Goal: Information Seeking & Learning: Learn about a topic

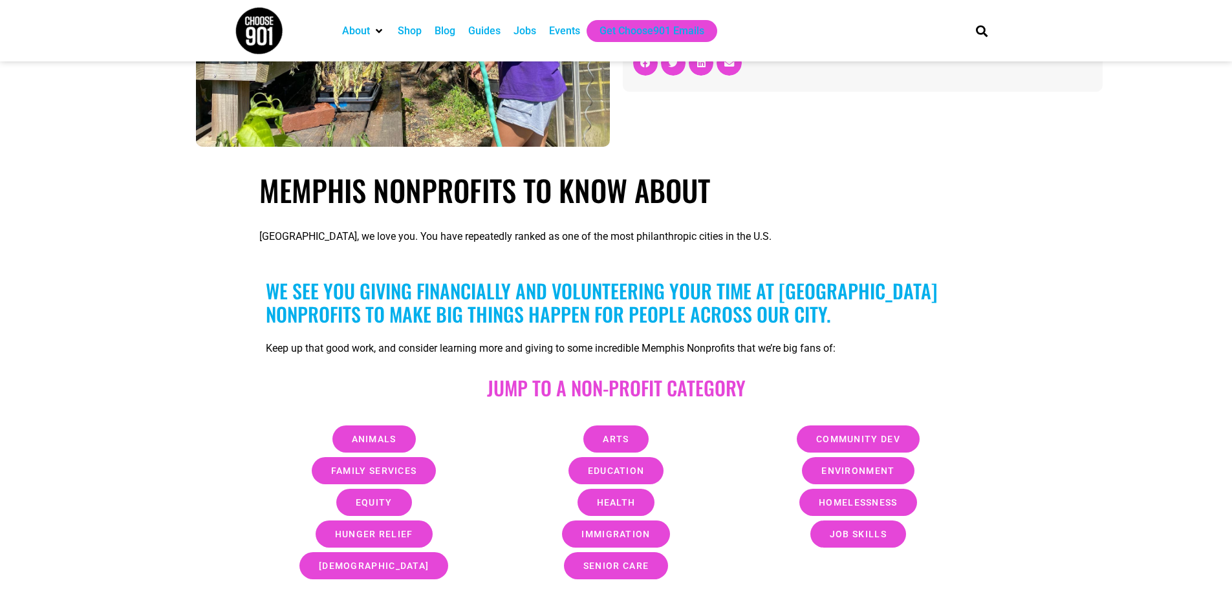
scroll to position [323, 0]
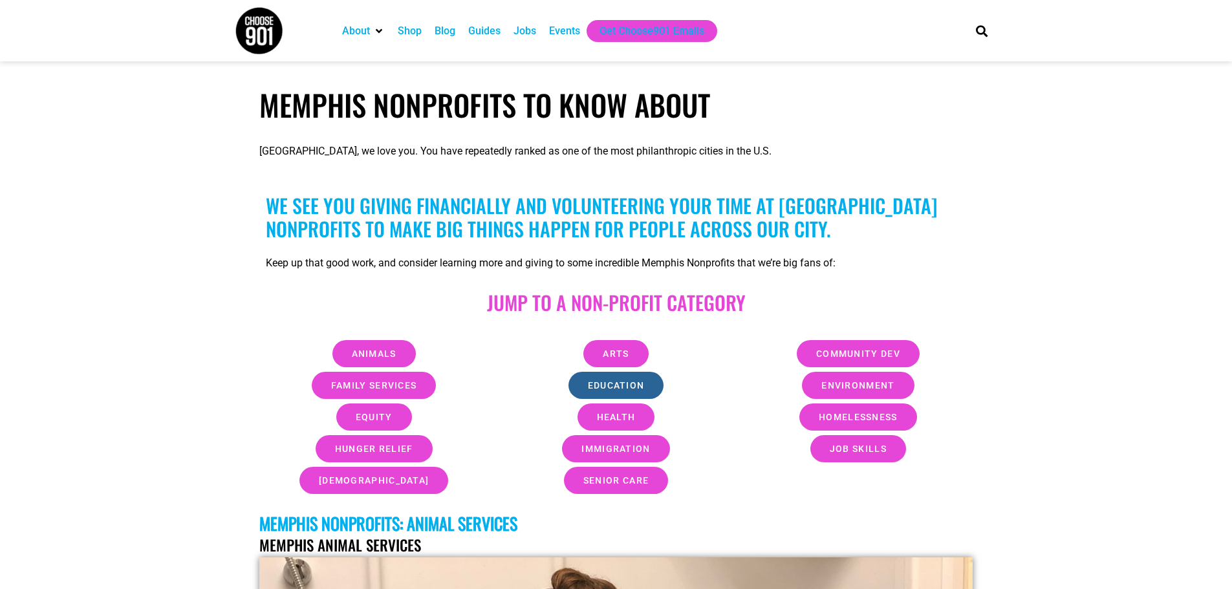
click at [634, 386] on span "Education" at bounding box center [616, 385] width 57 height 9
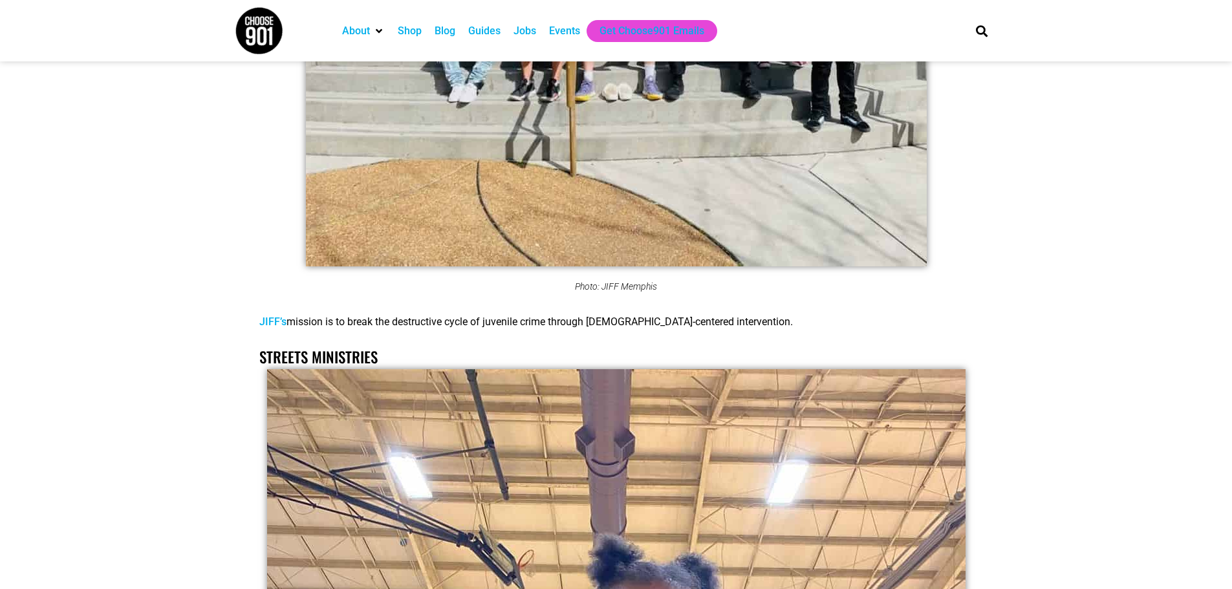
scroll to position [19164, 0]
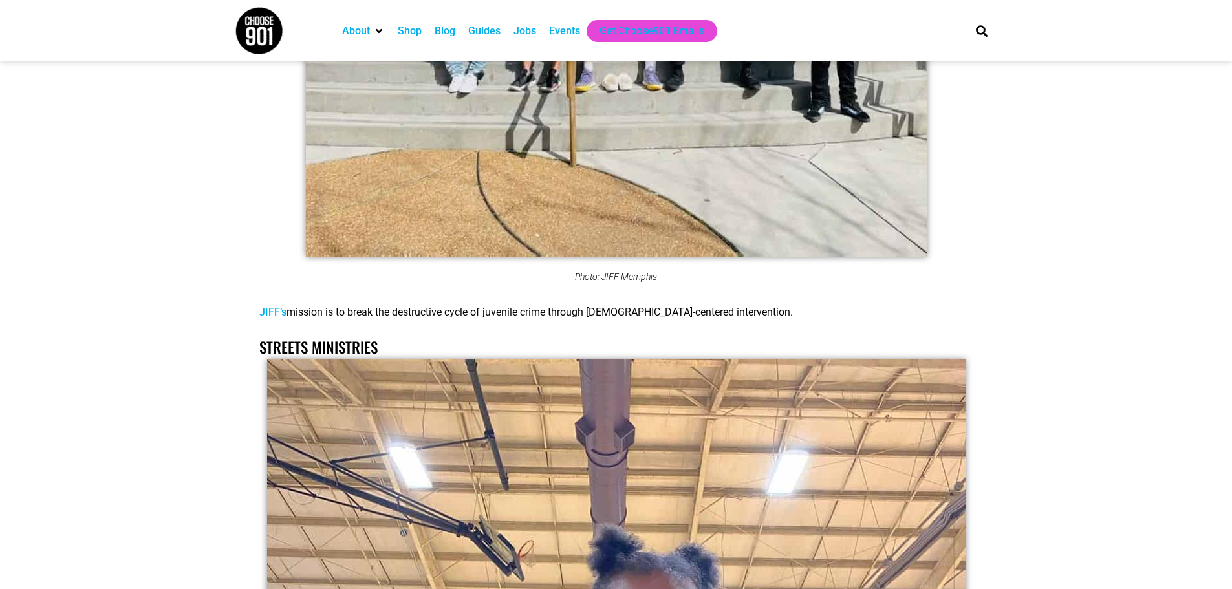
click at [273, 306] on link "JIFF’s" at bounding box center [272, 312] width 27 height 12
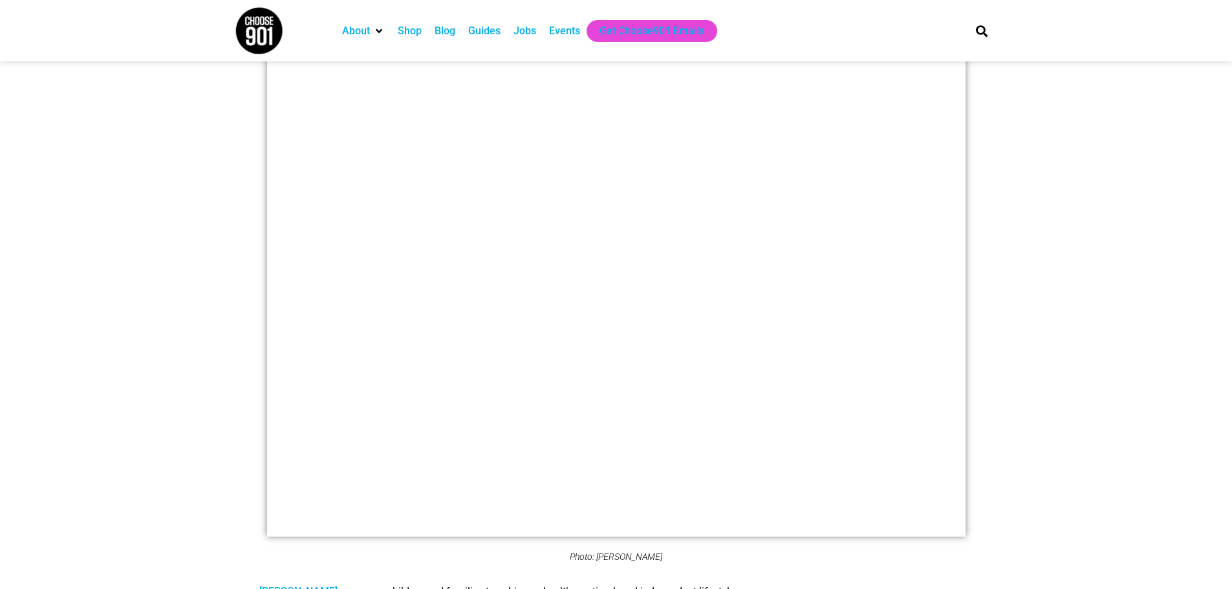
scroll to position [22786, 0]
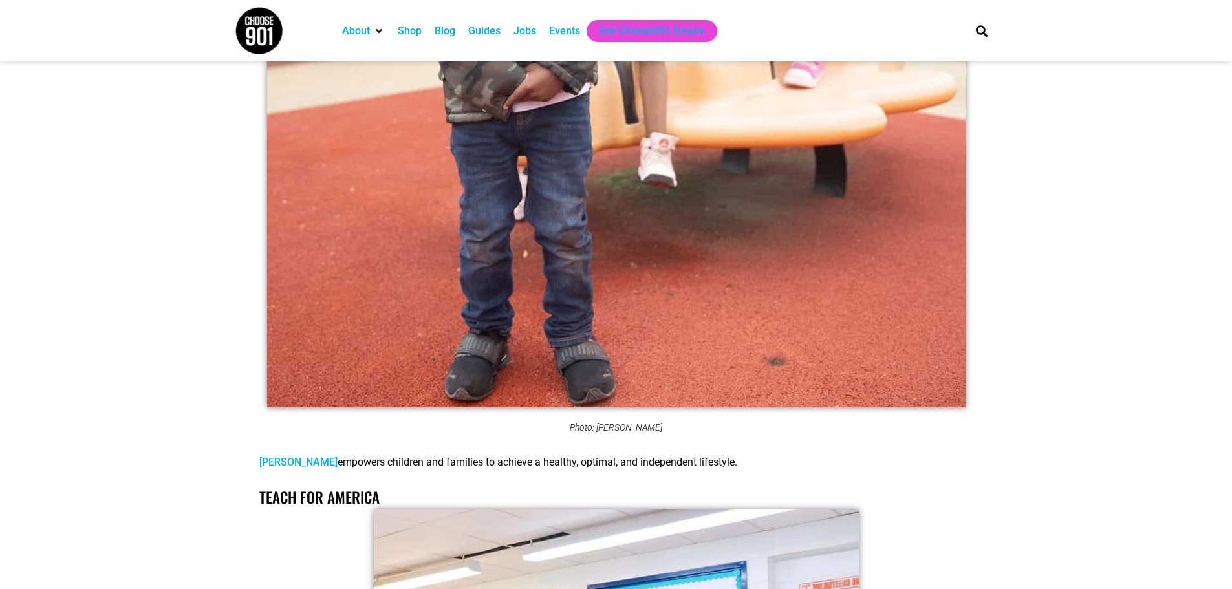
click at [288, 456] on link "[PERSON_NAME]" at bounding box center [298, 462] width 78 height 12
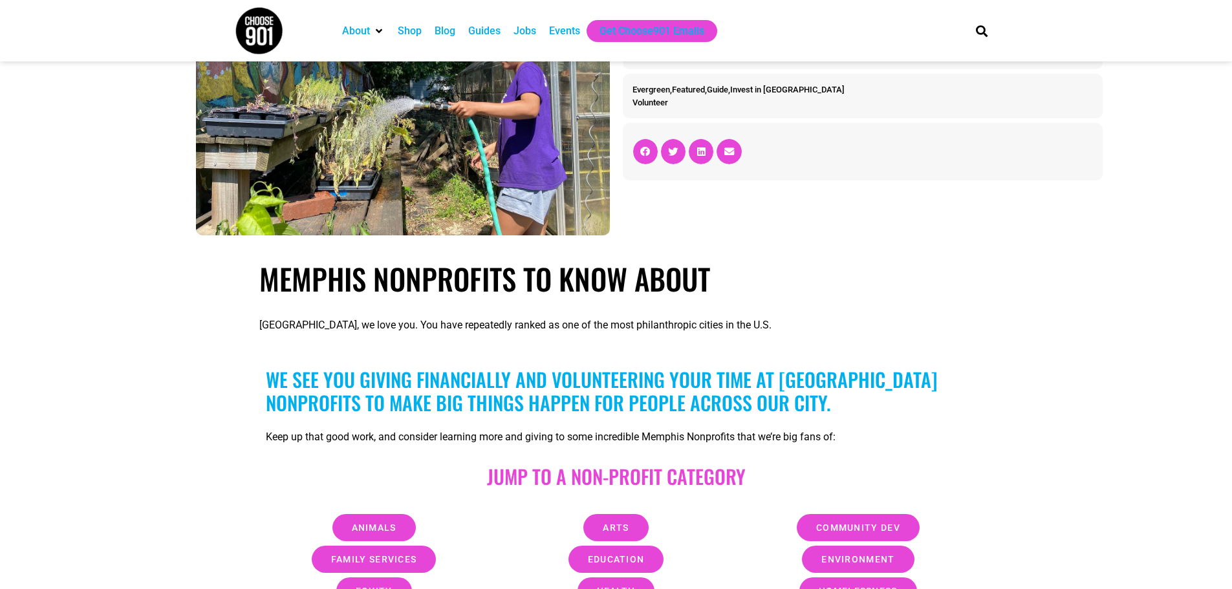
scroll to position [323, 0]
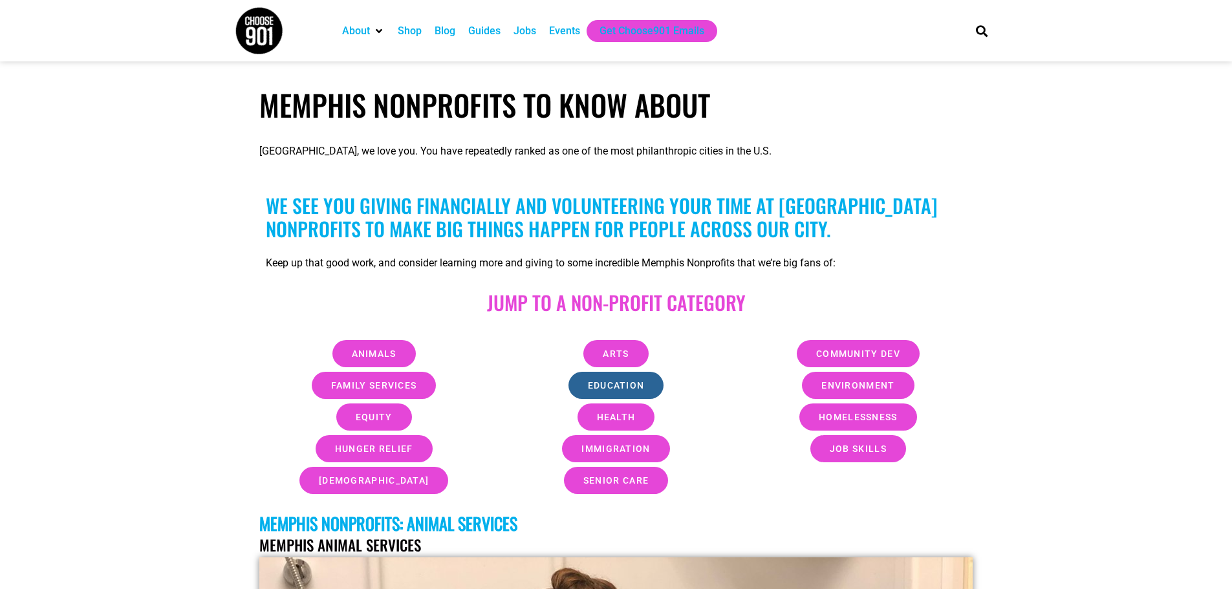
click at [605, 383] on span "Education" at bounding box center [616, 385] width 57 height 9
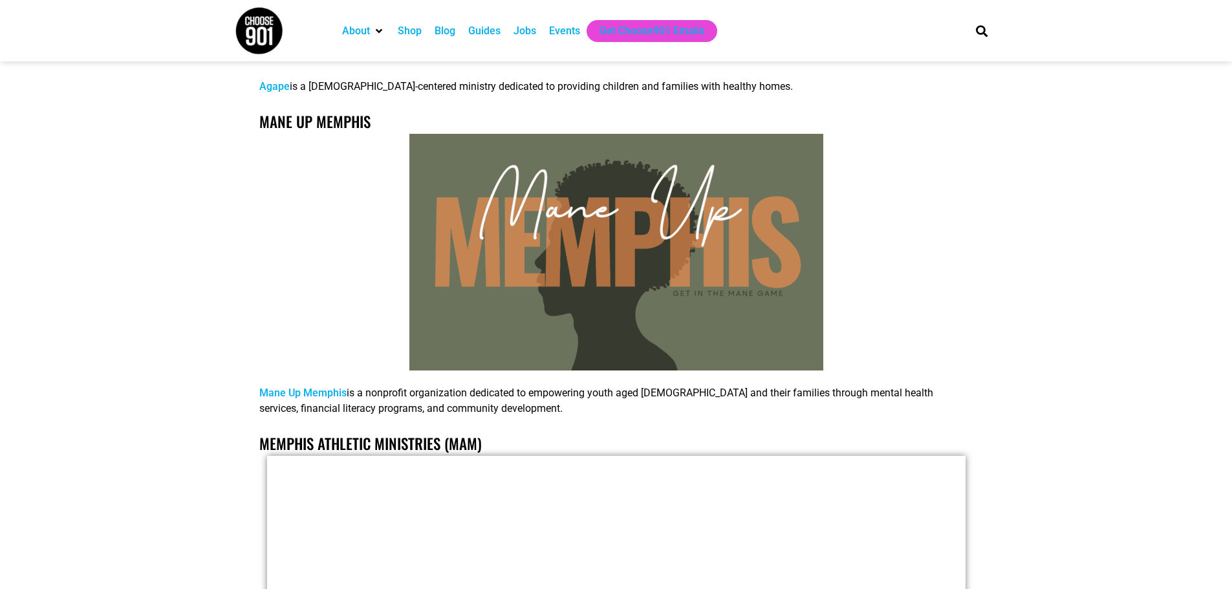
scroll to position [24403, 0]
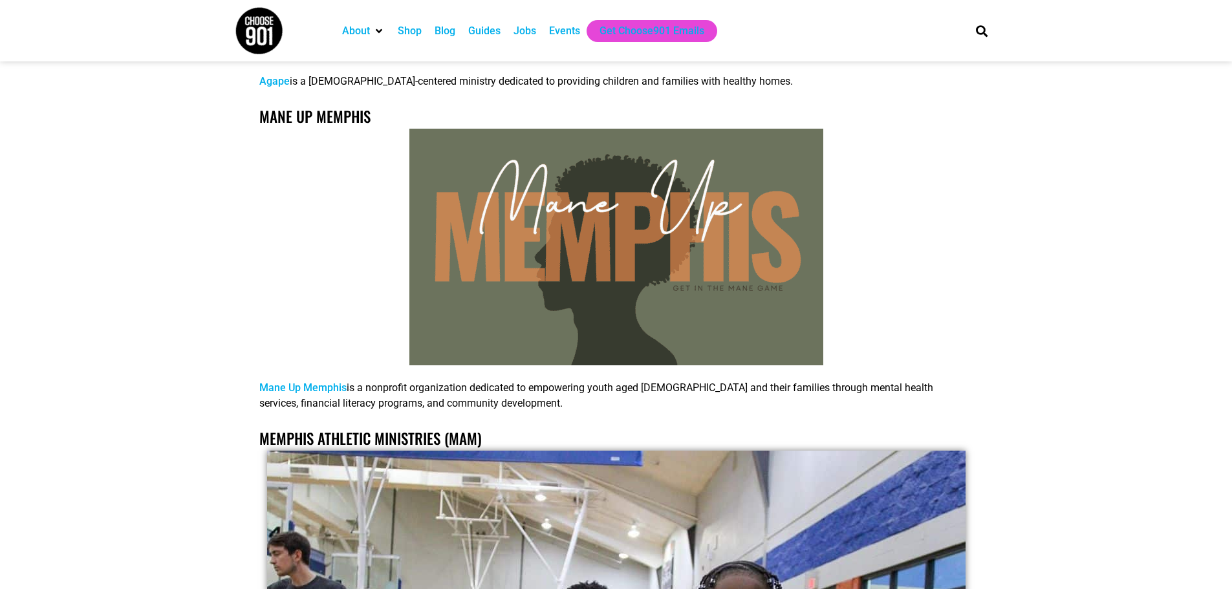
click at [317, 382] on link "Mane Up Memphis" at bounding box center [302, 388] width 87 height 12
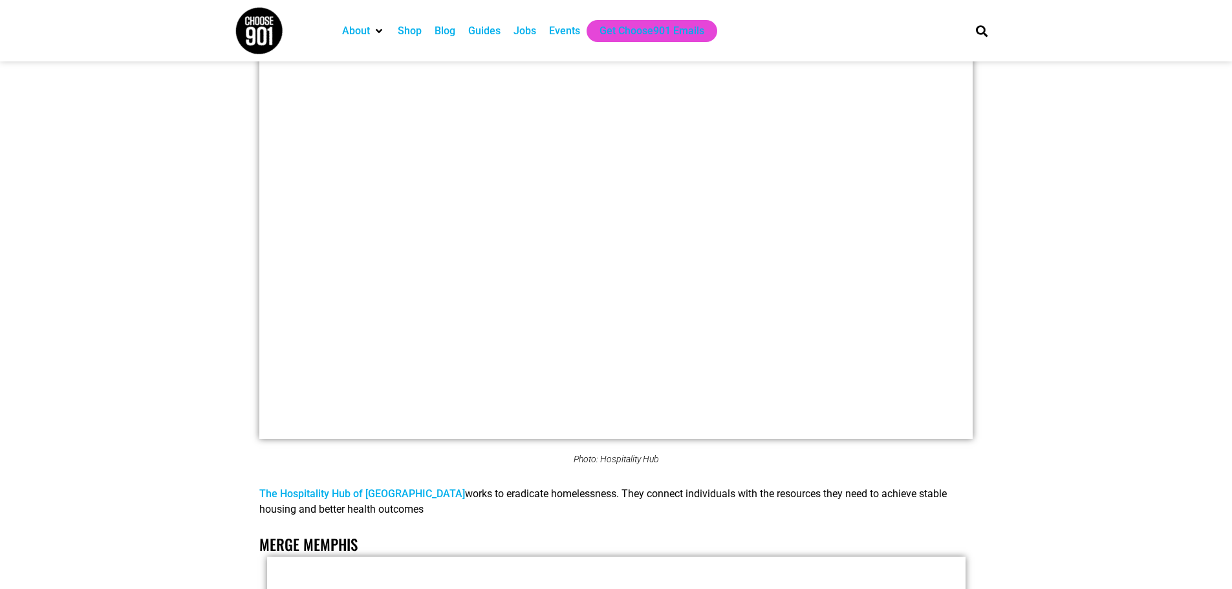
scroll to position [27442, 0]
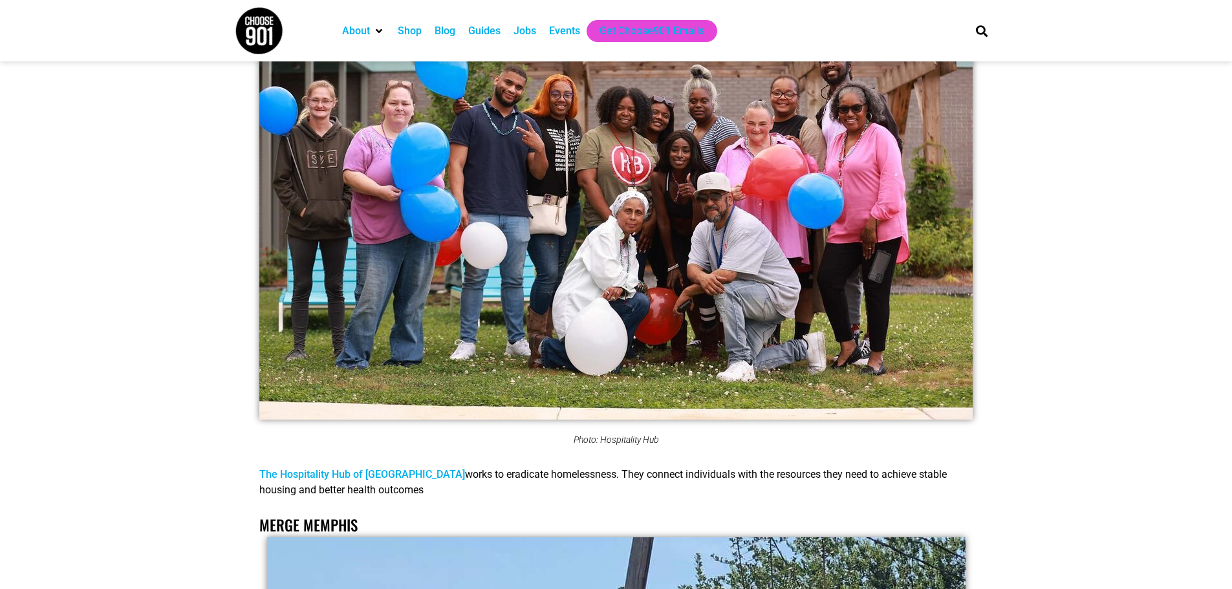
click at [371, 468] on link "The Hospitality Hub of [GEOGRAPHIC_DATA]" at bounding box center [362, 474] width 206 height 12
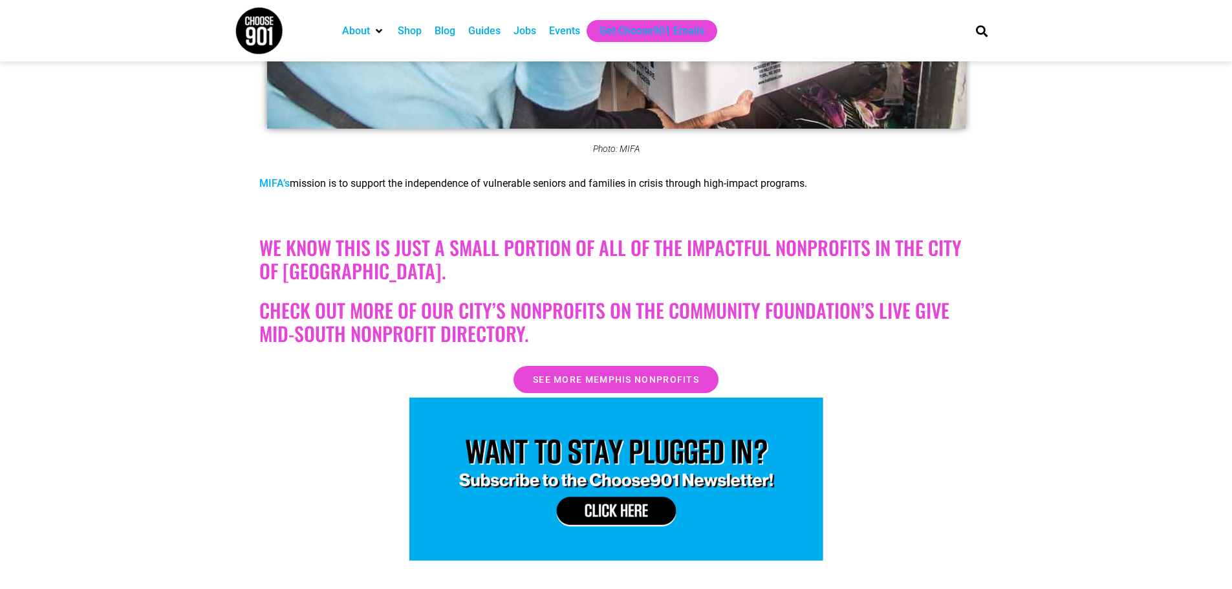
scroll to position [33909, 0]
